Goal: Find specific page/section: Find specific page/section

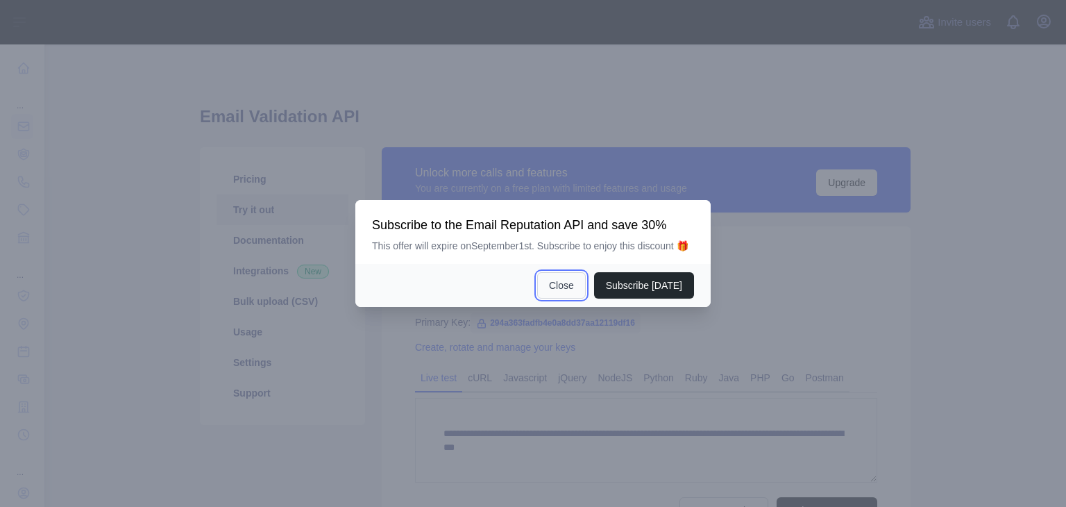
drag, startPoint x: 0, startPoint y: 0, endPoint x: 561, endPoint y: 284, distance: 628.8
click at [561, 284] on button "Close" at bounding box center [561, 285] width 49 height 26
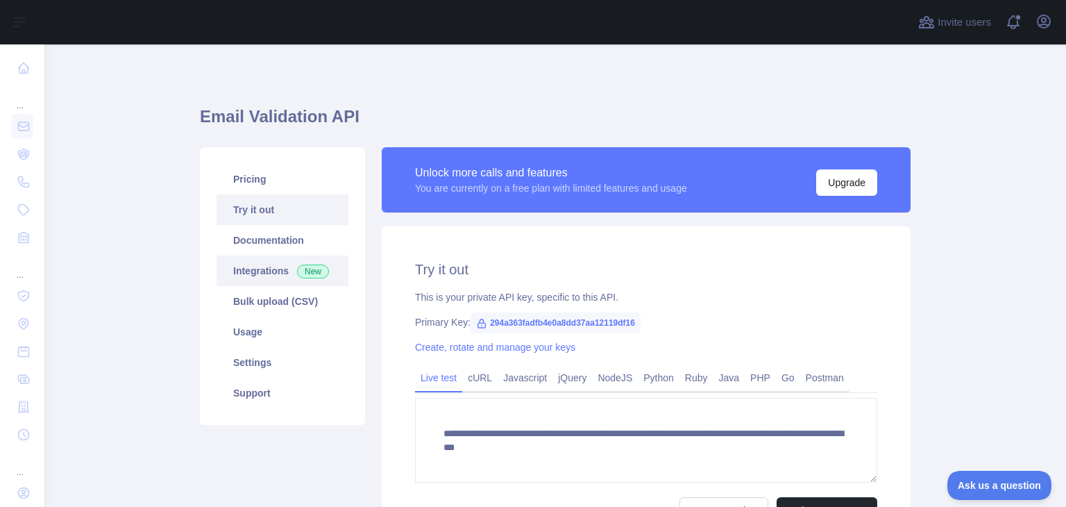
click at [310, 265] on span "New" at bounding box center [313, 272] width 32 height 14
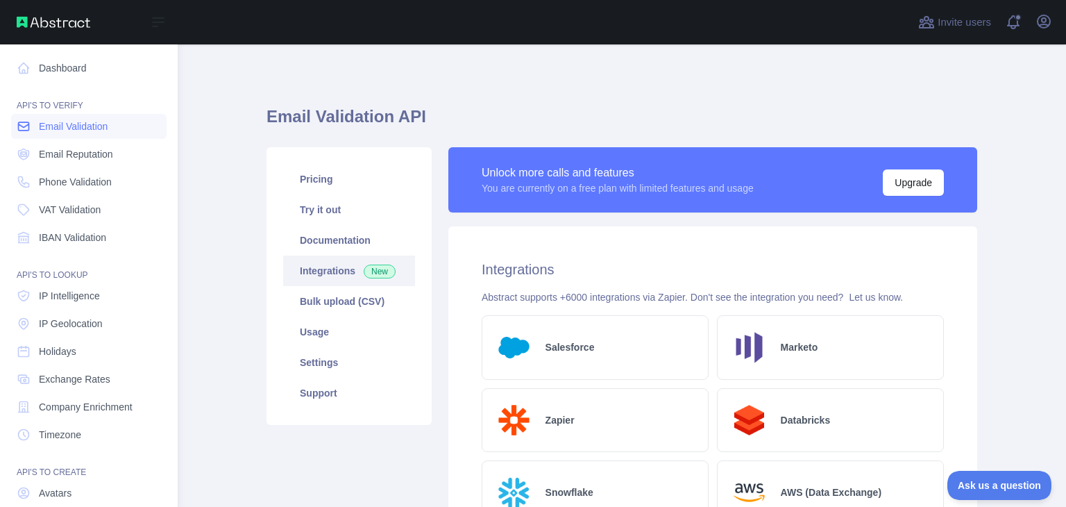
click at [25, 123] on icon at bounding box center [24, 126] width 14 height 14
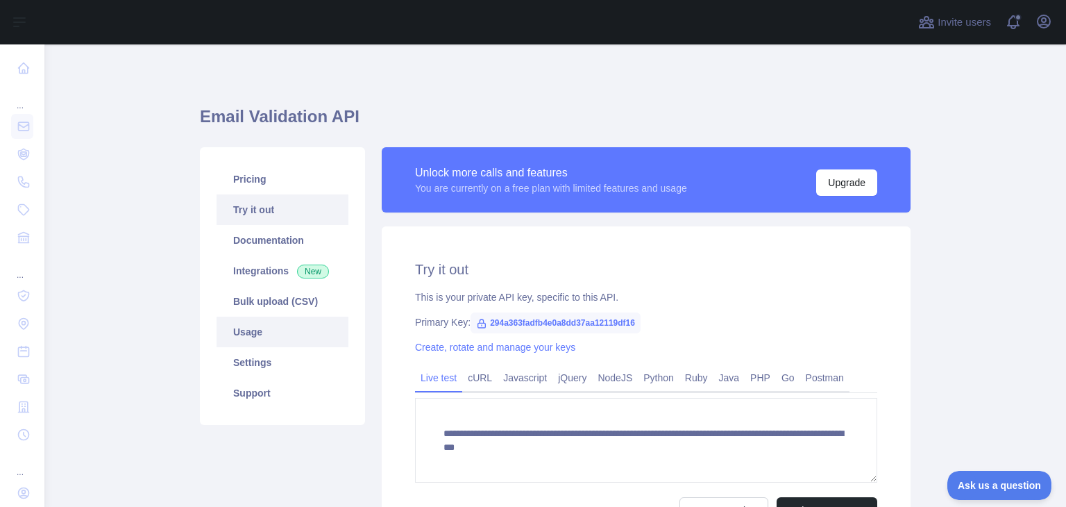
click at [267, 326] on link "Usage" at bounding box center [283, 332] width 132 height 31
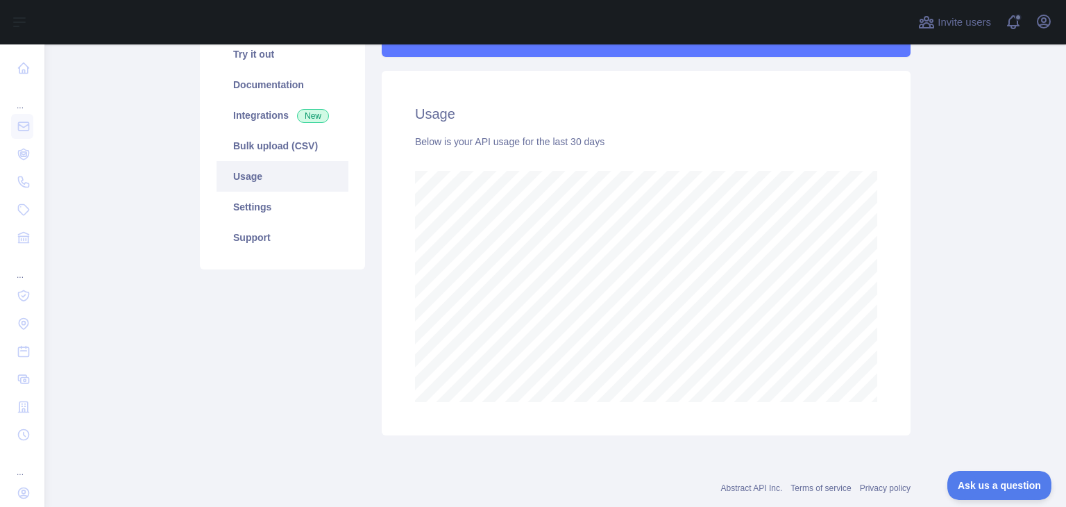
scroll to position [165, 0]
